Goal: Task Accomplishment & Management: Manage account settings

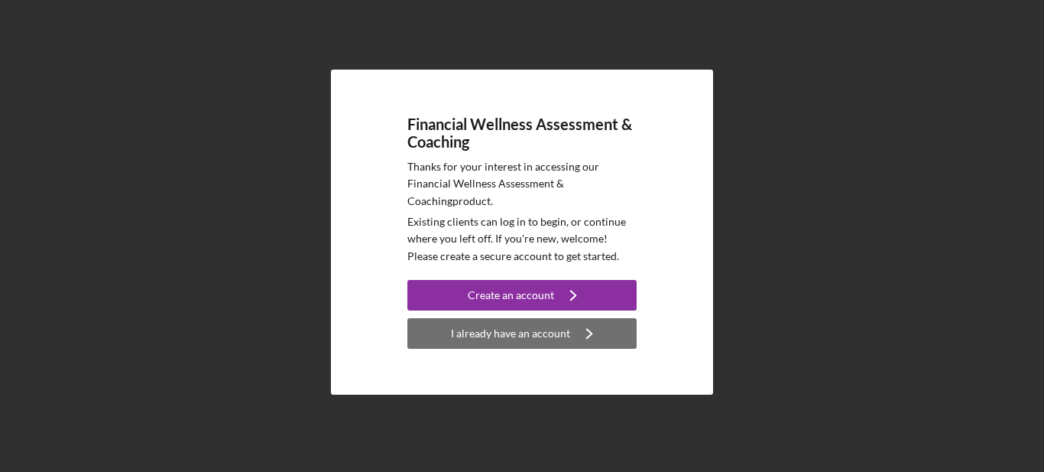
click at [523, 343] on div "I already have an account" at bounding box center [510, 333] width 119 height 31
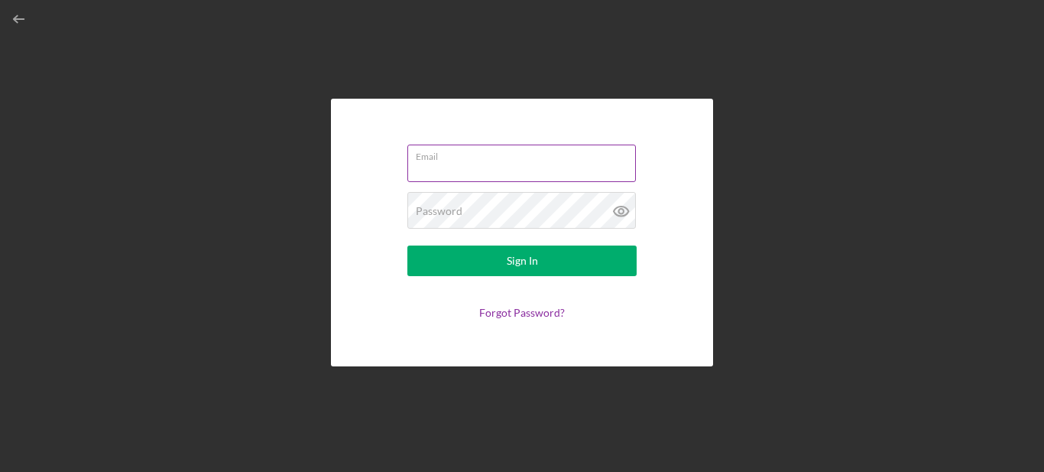
click at [501, 160] on div "Email" at bounding box center [521, 163] width 229 height 38
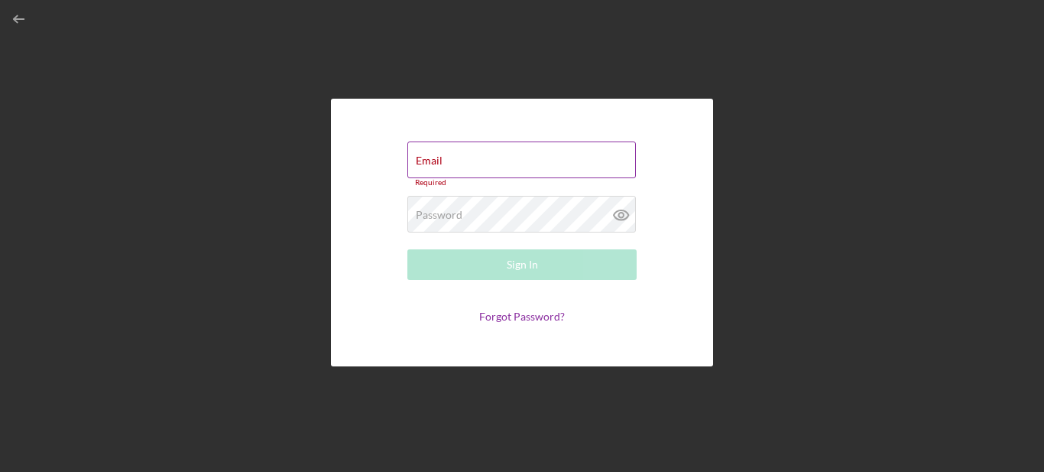
click at [501, 160] on div "Email Required" at bounding box center [521, 164] width 229 height 46
click at [458, 168] on input "Email" at bounding box center [521, 159] width 228 height 37
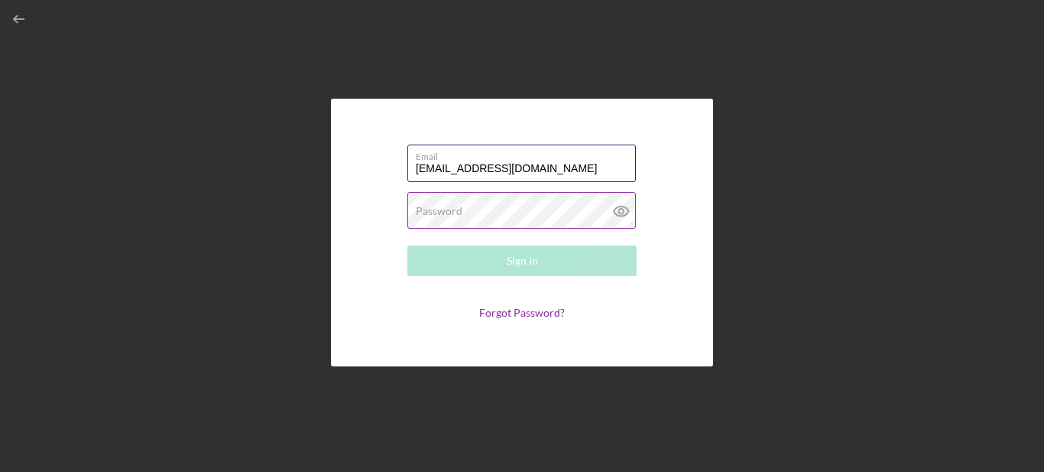
type input "[EMAIL_ADDRESS][DOMAIN_NAME]"
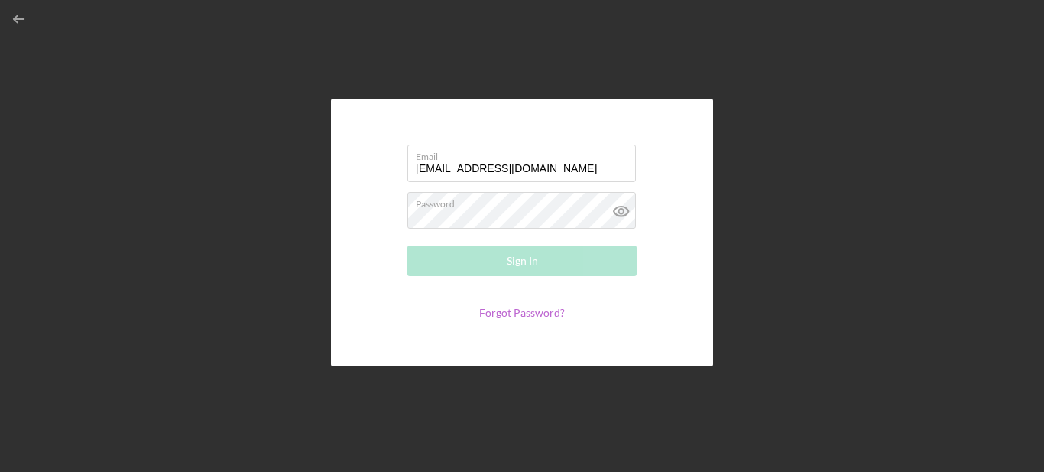
click at [534, 310] on link "Forgot Password?" at bounding box center [522, 312] width 86 height 13
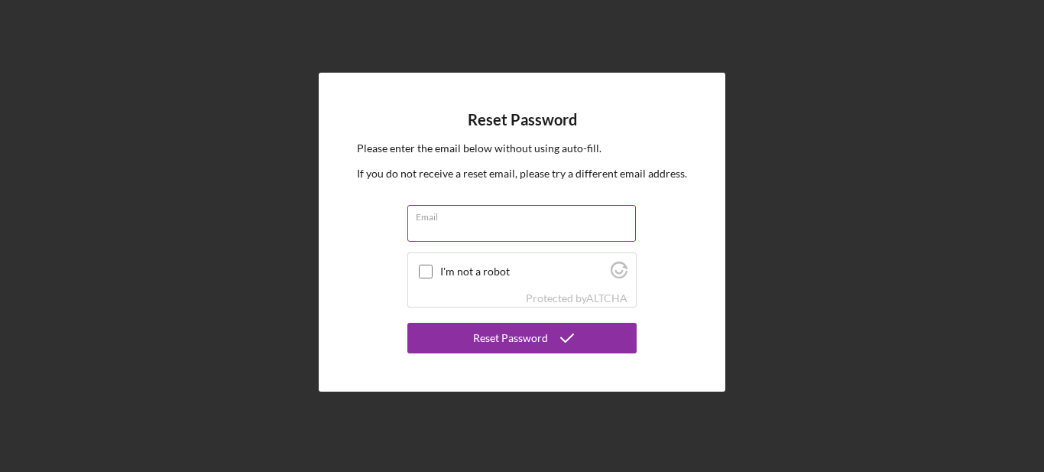
click at [501, 228] on input "Email" at bounding box center [521, 223] width 228 height 37
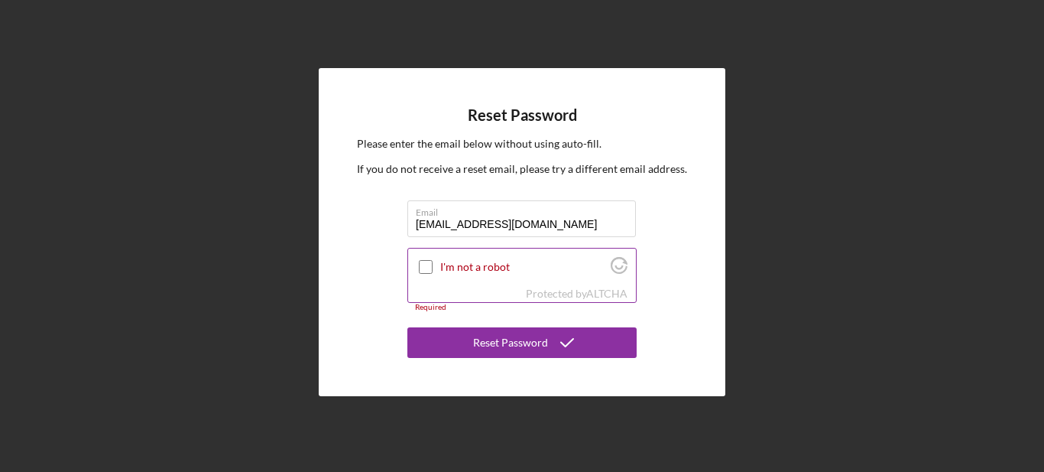
type input "[EMAIL_ADDRESS][DOMAIN_NAME]"
click at [426, 267] on input "I'm not a robot" at bounding box center [426, 267] width 14 height 14
checkbox input "true"
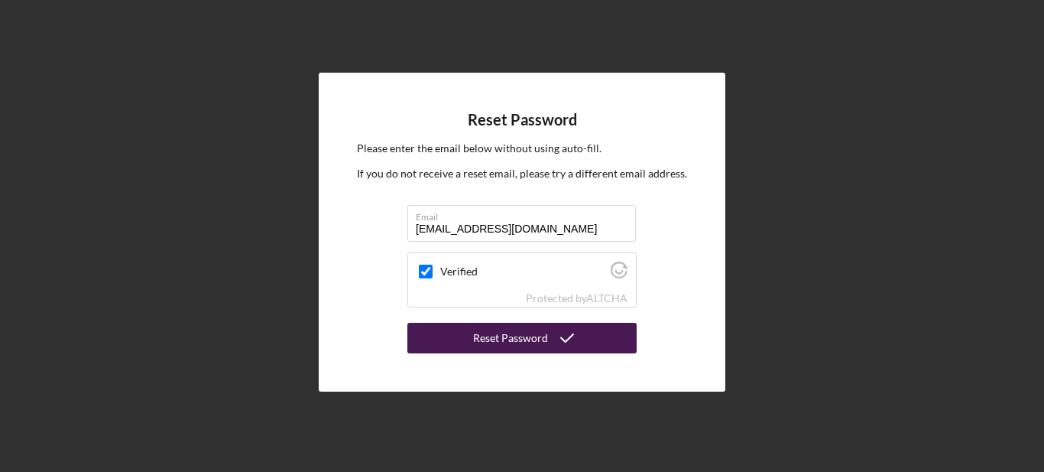
click at [458, 334] on button "Reset Password" at bounding box center [521, 337] width 229 height 31
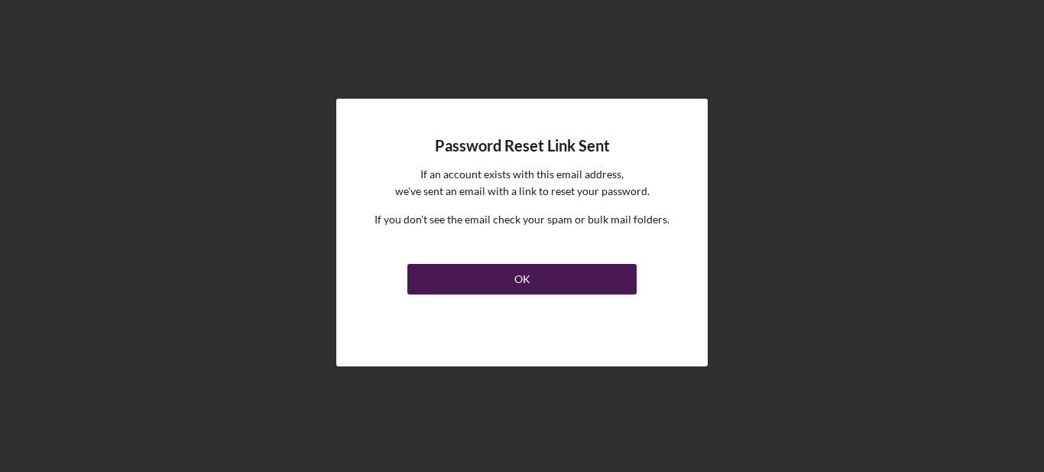
click at [472, 281] on button "OK" at bounding box center [521, 279] width 229 height 31
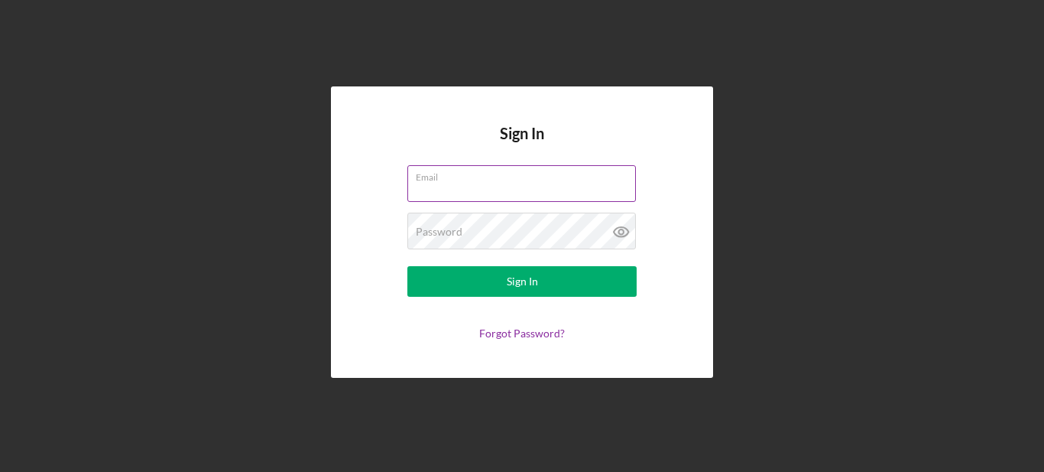
click at [500, 177] on div "Email" at bounding box center [521, 184] width 229 height 38
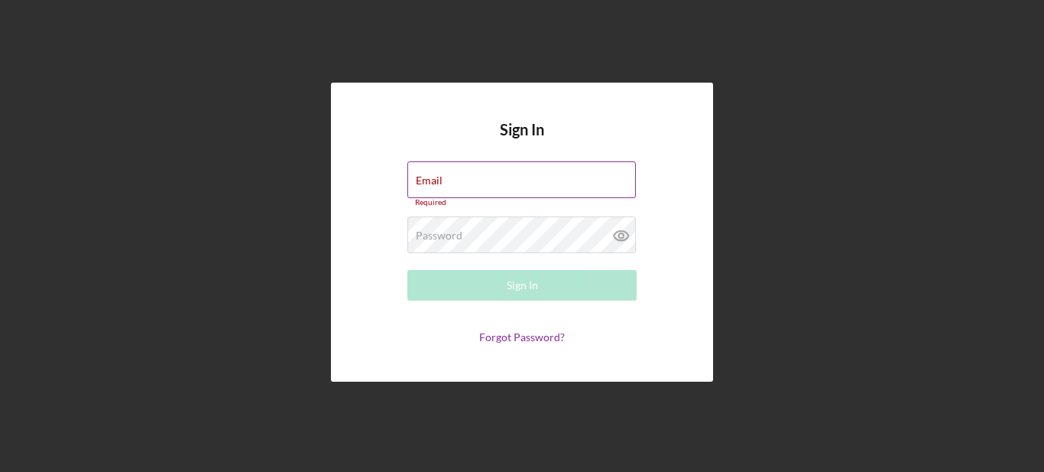
click at [434, 193] on input "Email" at bounding box center [521, 179] width 228 height 37
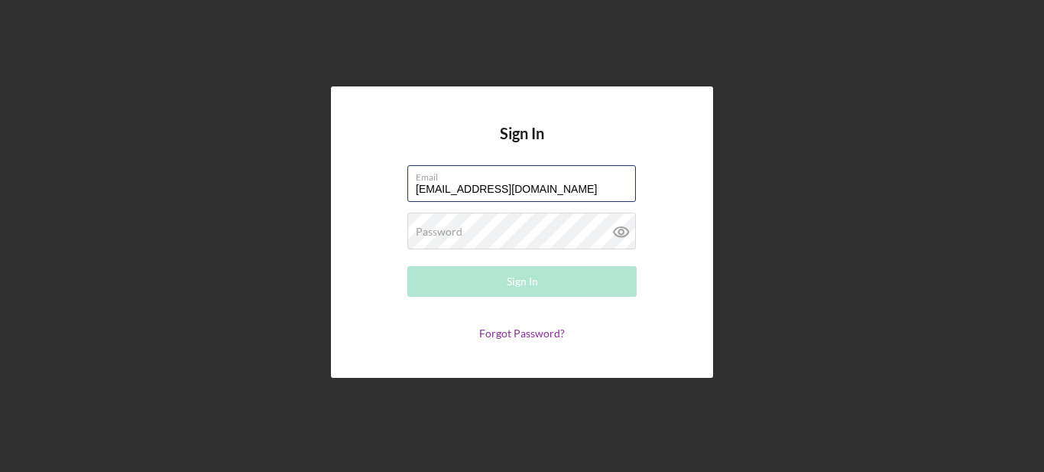
type input "[EMAIL_ADDRESS][DOMAIN_NAME]"
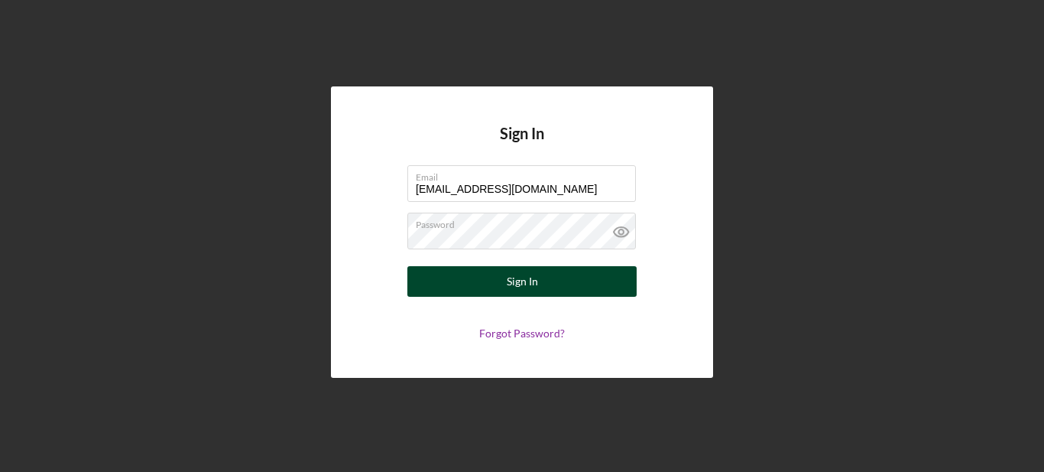
click at [477, 280] on button "Sign In" at bounding box center [521, 281] width 229 height 31
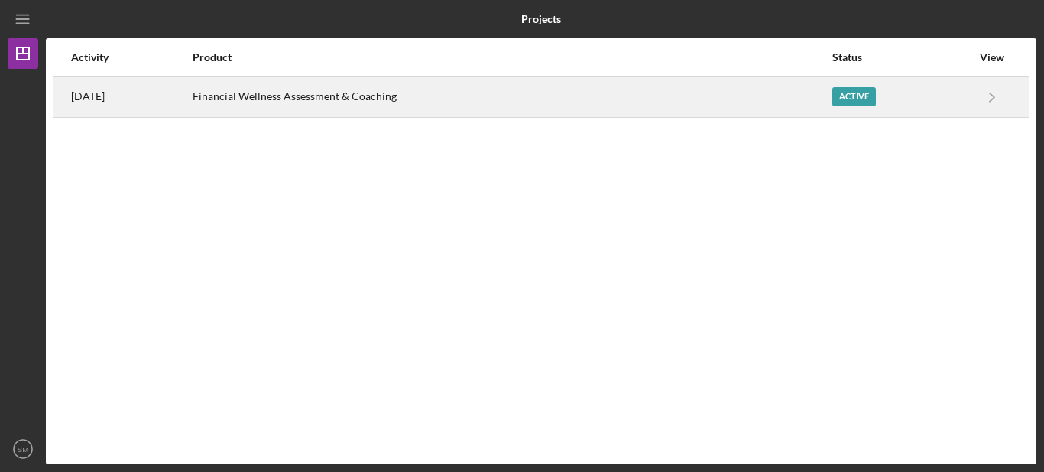
click at [855, 99] on div "Active" at bounding box center [854, 96] width 44 height 19
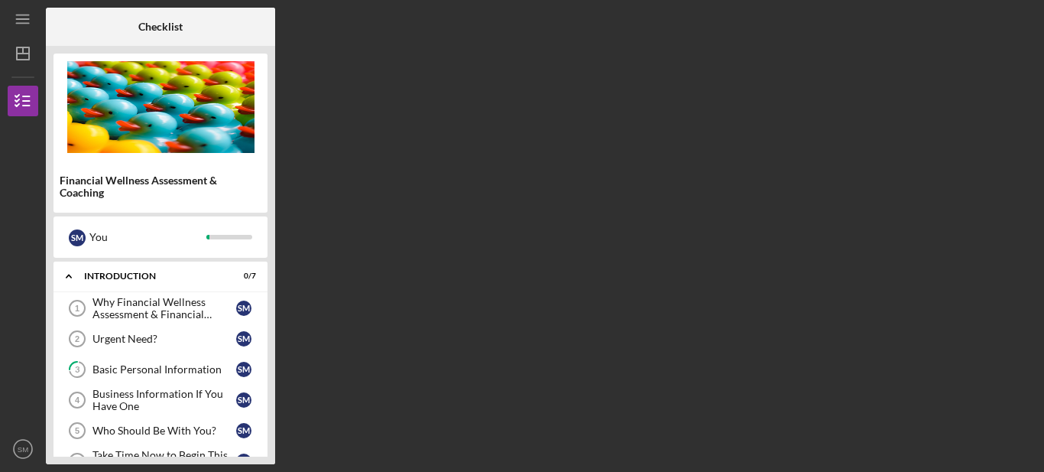
click at [479, 222] on div "Checklist Financial Wellness Assessment & Coaching S M You Icon/Expander Introd…" at bounding box center [541, 236] width 990 height 456
click at [117, 277] on div "Introduction" at bounding box center [166, 275] width 164 height 9
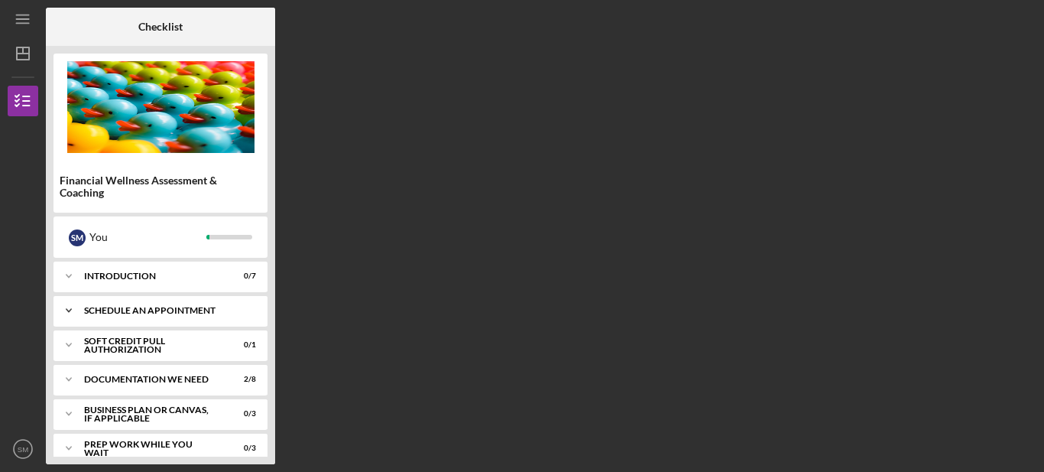
click at [128, 307] on div "Schedule An Appointment" at bounding box center [166, 310] width 164 height 9
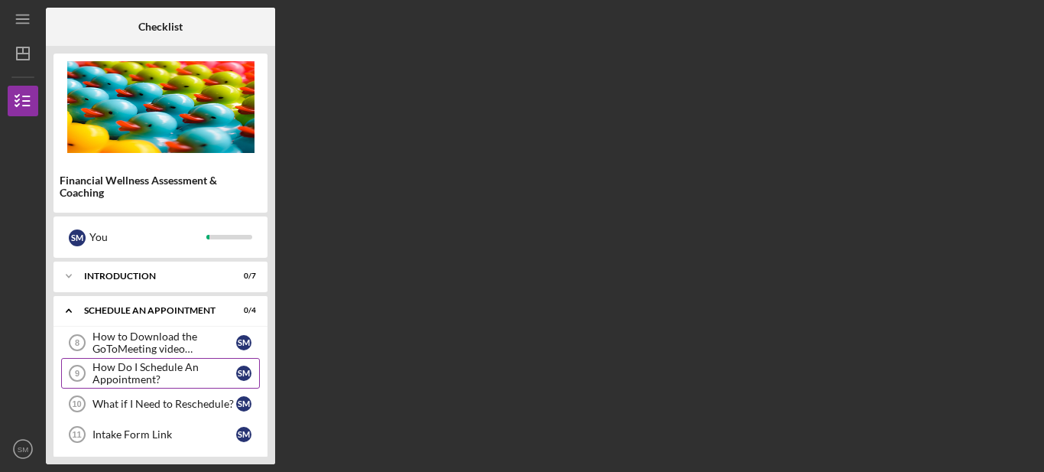
click at [130, 374] on div "How Do I Schedule An Appointment?" at bounding box center [164, 373] width 144 height 24
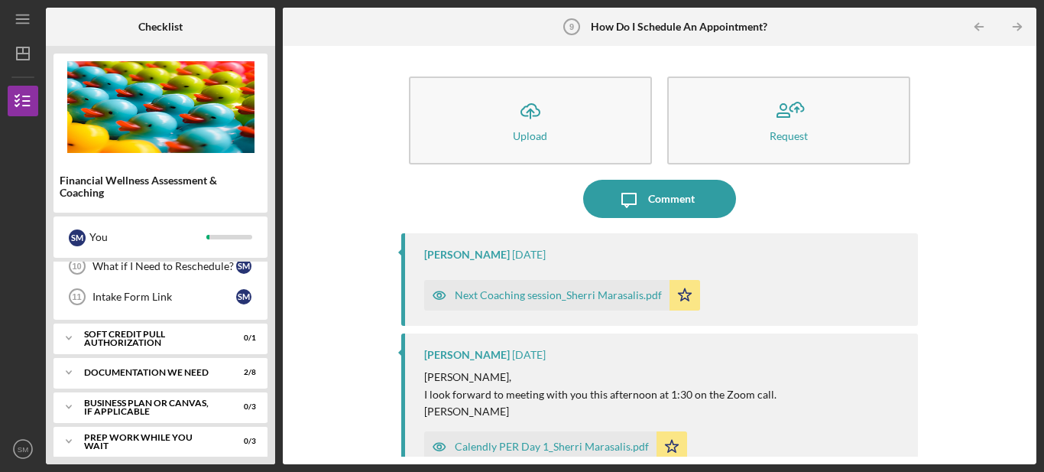
scroll to position [153, 0]
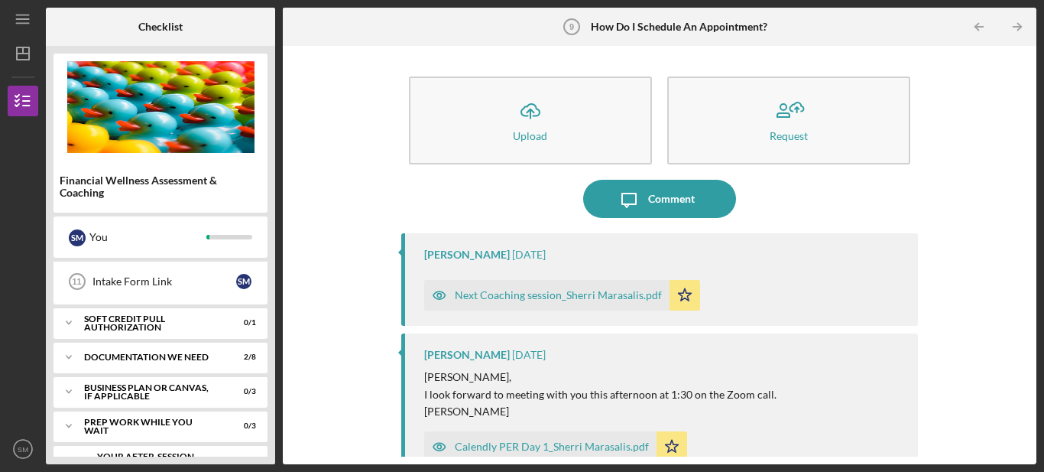
click at [373, 264] on div "Icon/Upload Upload Request Icon/Message Comment [PERSON_NAME] [DATE] Next Coach…" at bounding box center [659, 254] width 738 height 403
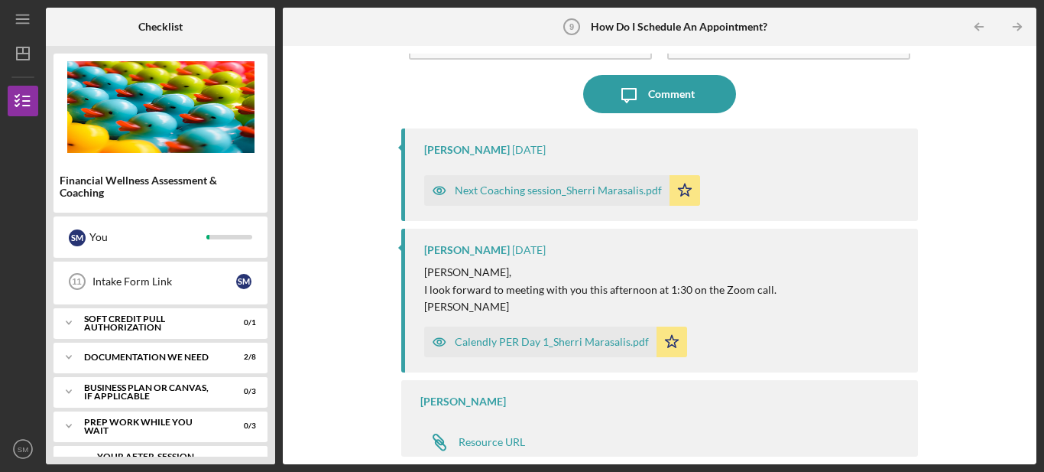
scroll to position [105, 0]
click at [484, 437] on div "Resource URL" at bounding box center [492, 441] width 66 height 12
